Goal: Check status

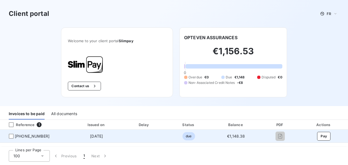
click at [221, 135] on td "€1,148.38" at bounding box center [235, 135] width 49 height 13
click at [11, 135] on div at bounding box center [11, 135] width 5 height 5
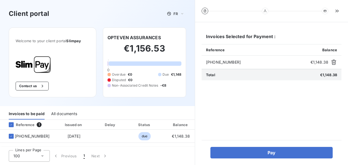
click at [267, 10] on div at bounding box center [265, 11] width 7 height 7
